Goal: Task Accomplishment & Management: Manage account settings

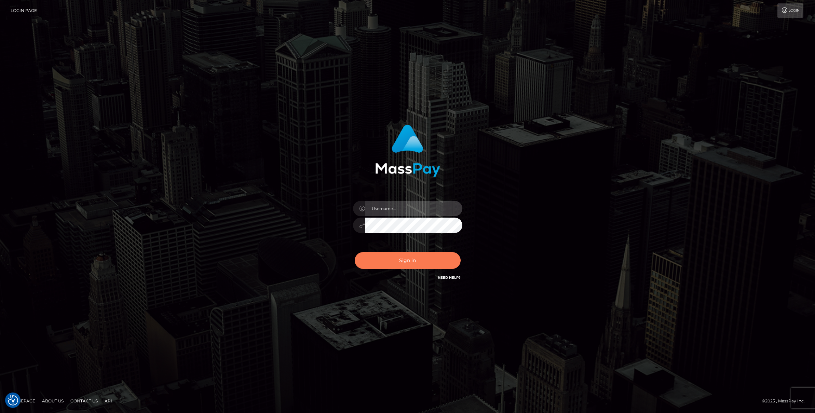
type input "Josue perales"
click at [401, 260] on button "Sign in" at bounding box center [408, 260] width 106 height 17
type input "Josue perales"
click at [406, 262] on button "Sign in" at bounding box center [408, 260] width 106 height 17
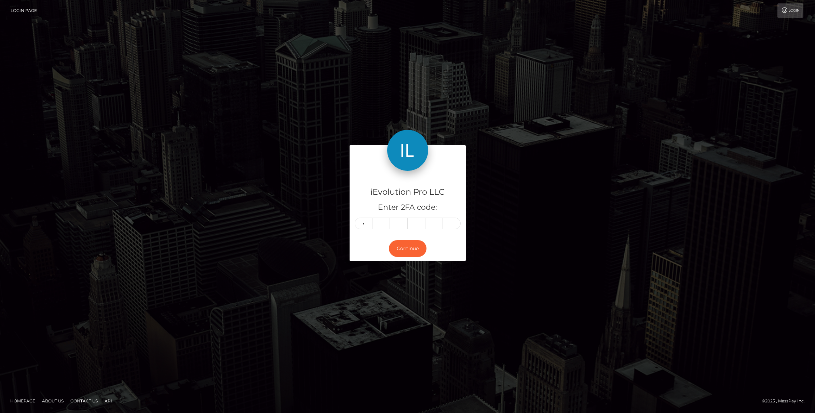
type input "0"
type input "3"
type input "9"
type input "2"
type input "7"
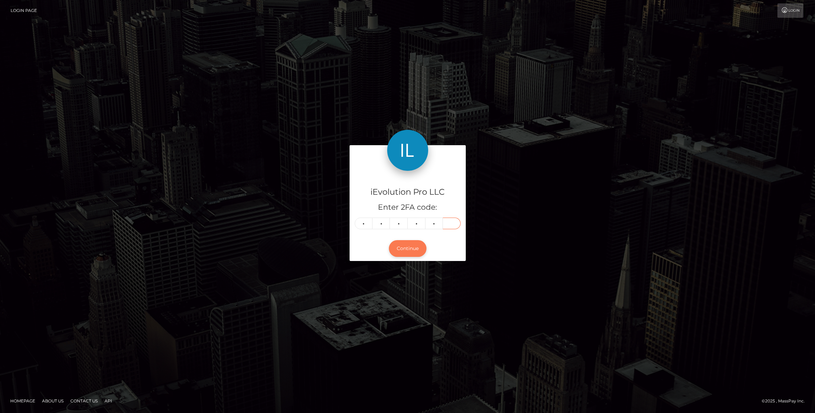
type input "7"
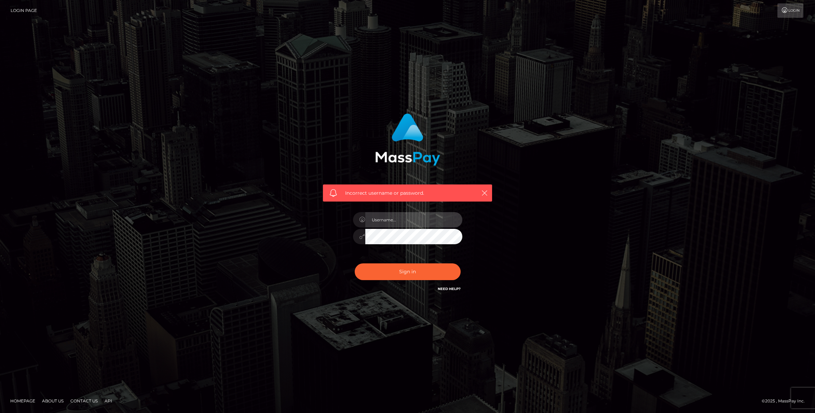
type input "Josue perales"
click at [409, 282] on div "Sign in Need Help?" at bounding box center [408, 274] width 120 height 30
click at [411, 273] on button "Sign in" at bounding box center [408, 272] width 106 height 17
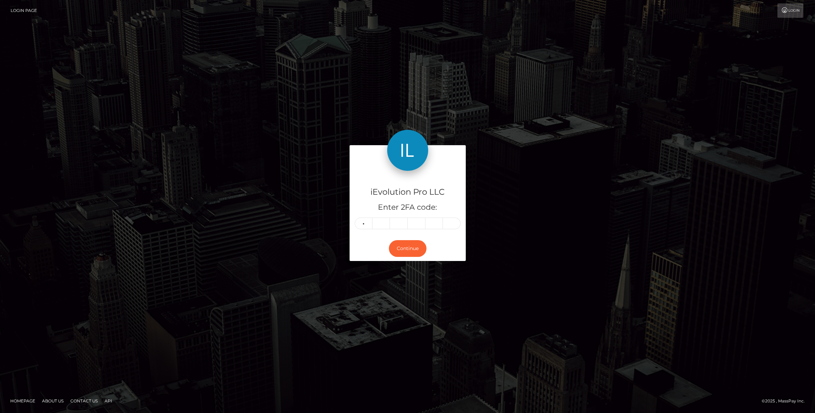
type input "0"
type input "9"
type input "3"
type input "9"
type input "2"
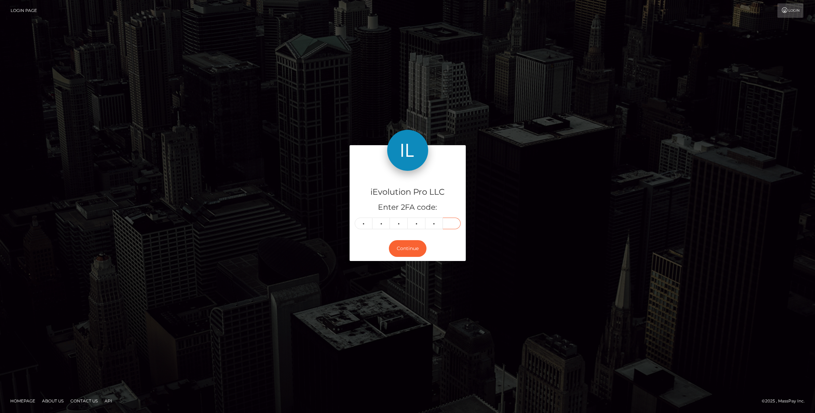
type input "7"
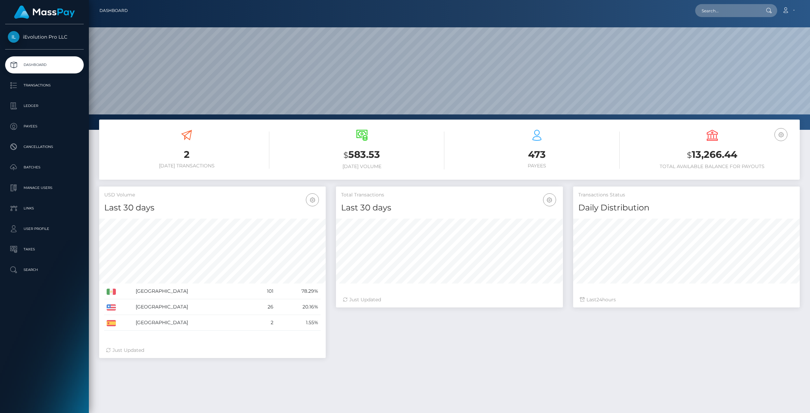
scroll to position [121, 227]
